Goal: Find contact information: Find contact information

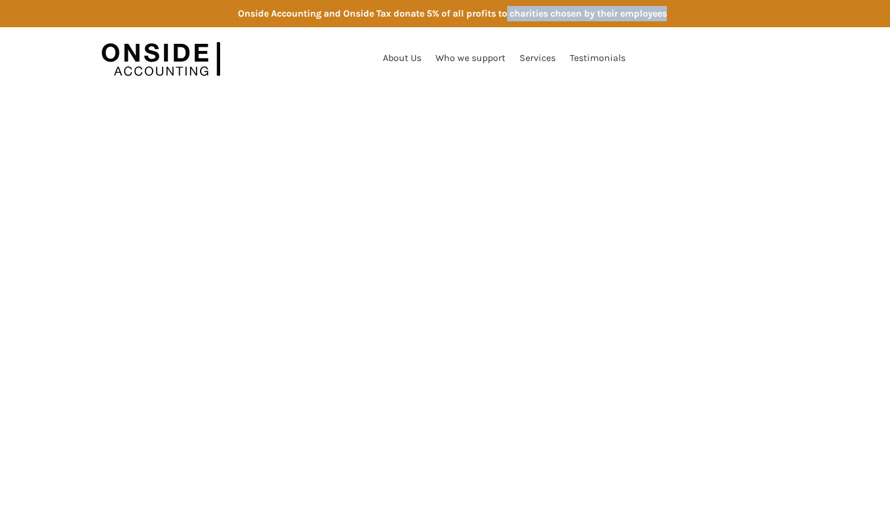
drag, startPoint x: 551, startPoint y: 15, endPoint x: 683, endPoint y: 22, distance: 131.6
click at [683, 22] on div "Onside Accounting and Onside Tax donate 5% of all profits to charities chosen b…" at bounding box center [445, 13] width 890 height 27
click at [670, 91] on html "Onside Accounting and Onside Tax donate 5% of all profits to charities chosen b…" at bounding box center [445, 45] width 890 height 91
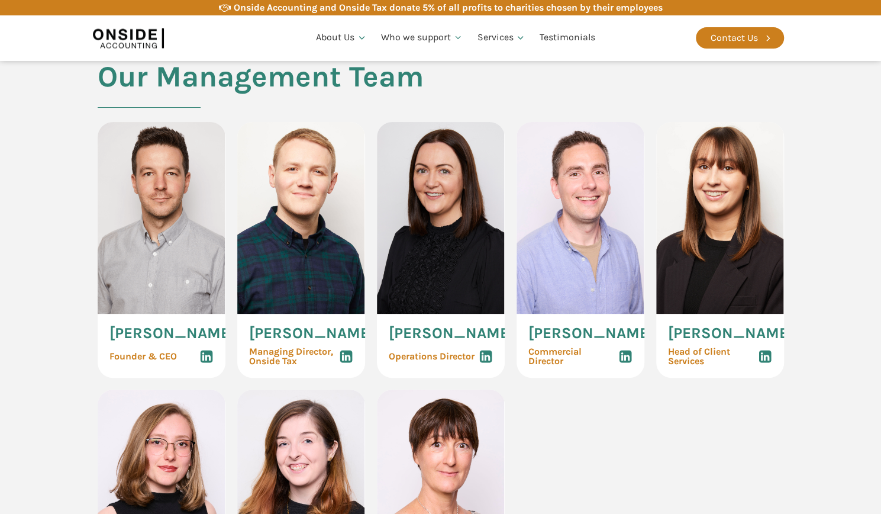
scroll to position [533, 0]
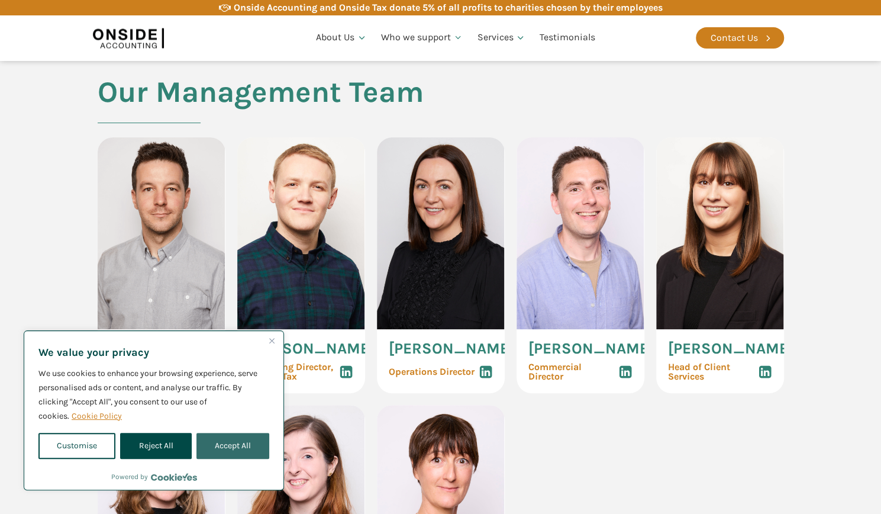
click at [224, 434] on button "Accept All" at bounding box center [232, 446] width 73 height 26
checkbox input "true"
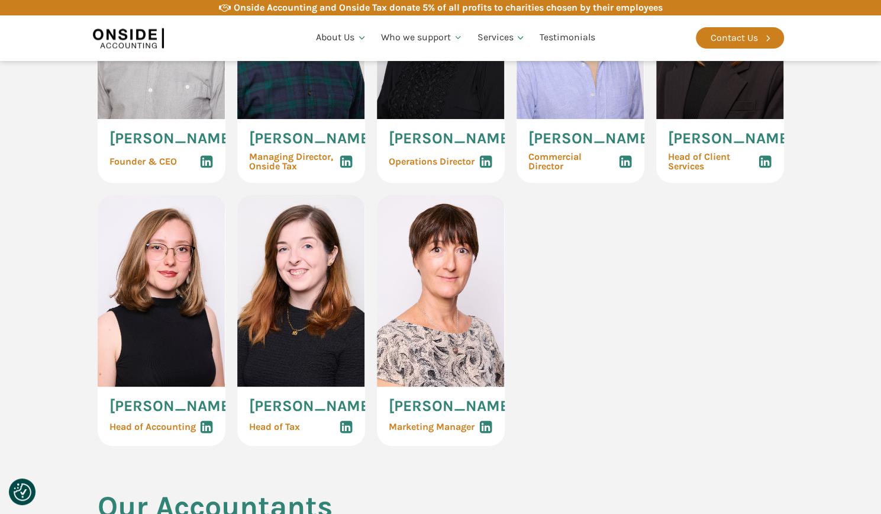
scroll to position [710, 0]
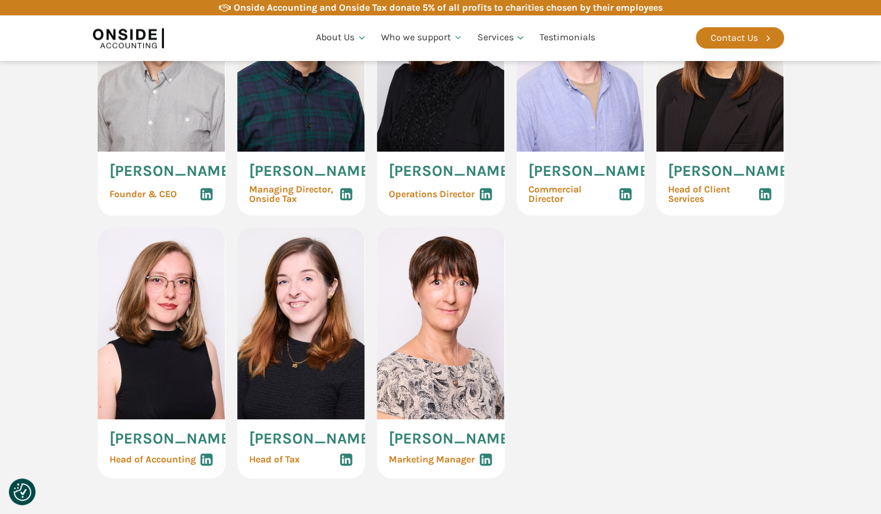
click at [181, 431] on span "[PERSON_NAME]" at bounding box center [171, 438] width 125 height 15
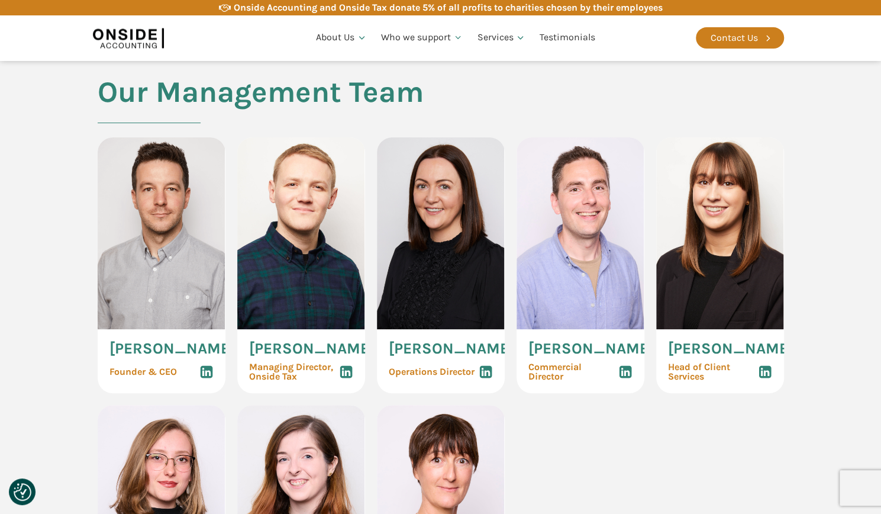
click at [205, 378] on use at bounding box center [206, 372] width 12 height 12
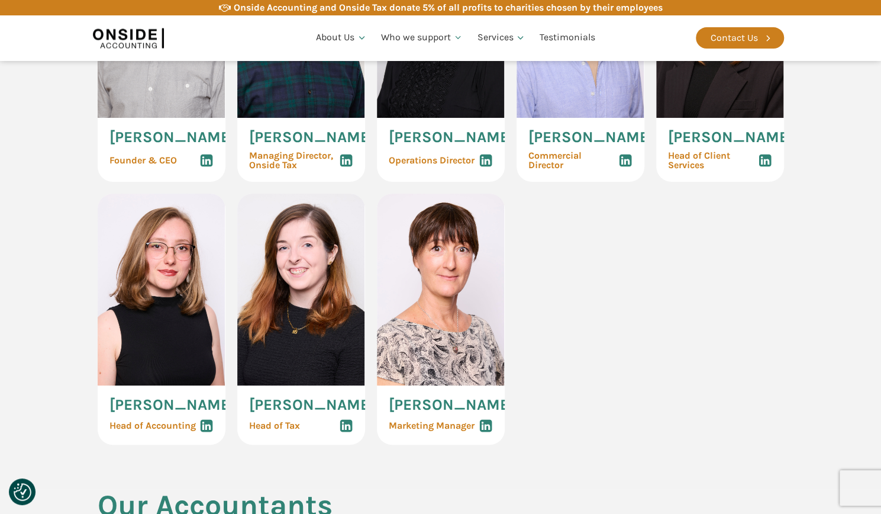
scroll to position [769, 0]
